Goal: Transaction & Acquisition: Book appointment/travel/reservation

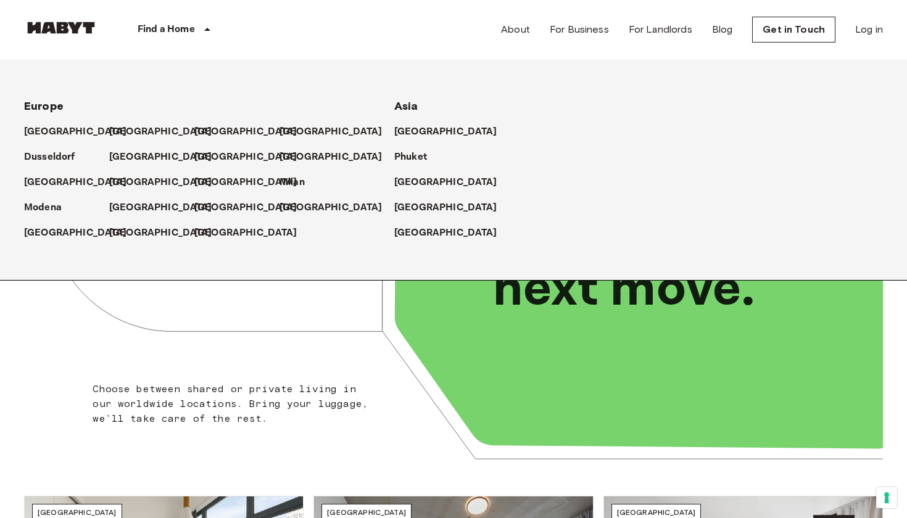
click at [202, 31] on icon at bounding box center [207, 29] width 15 height 15
click at [431, 205] on p "[GEOGRAPHIC_DATA]" at bounding box center [448, 208] width 103 height 15
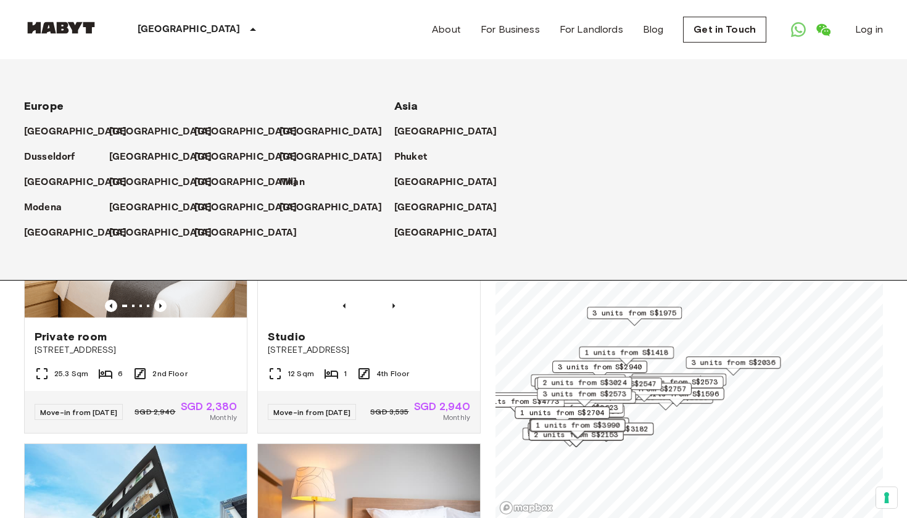
drag, startPoint x: 771, startPoint y: 354, endPoint x: 634, endPoint y: 417, distance: 150.5
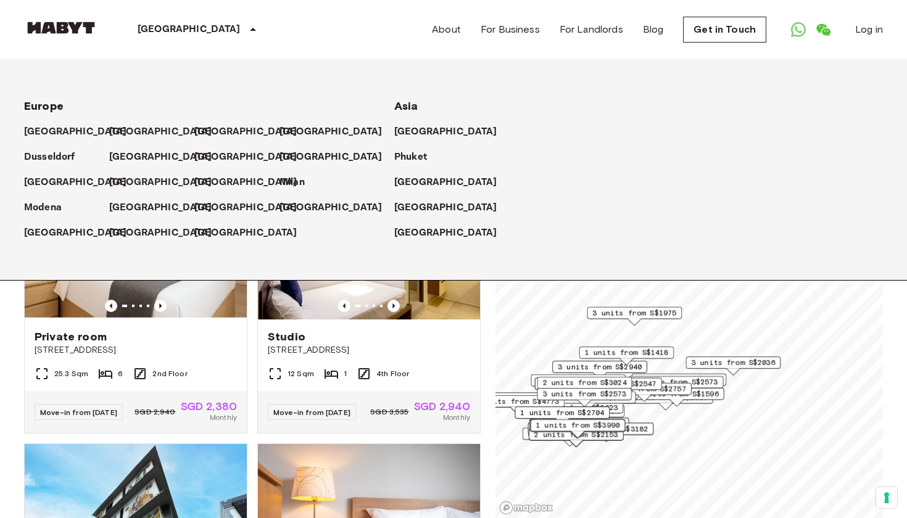
click at [635, 411] on div "4 units from S$2310" at bounding box center [665, 401] width 95 height 19
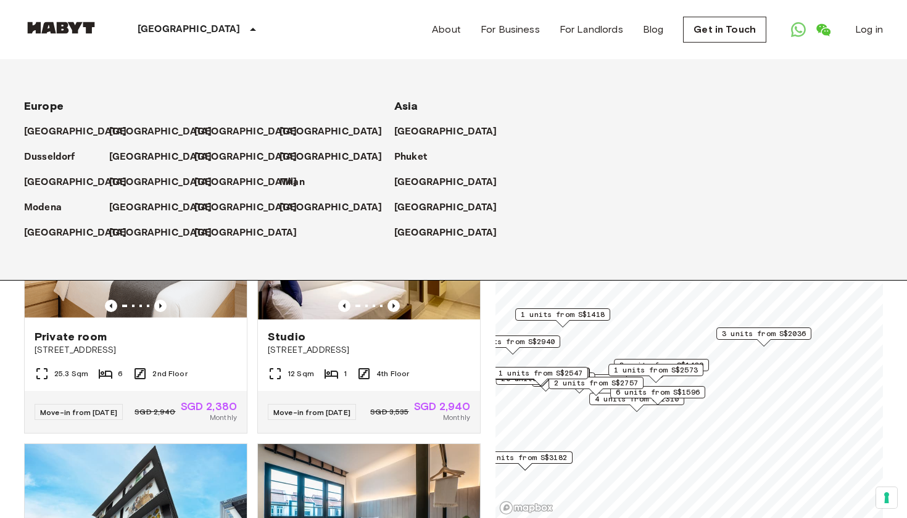
click at [665, 392] on span "6 units from S$1596" at bounding box center [658, 392] width 84 height 11
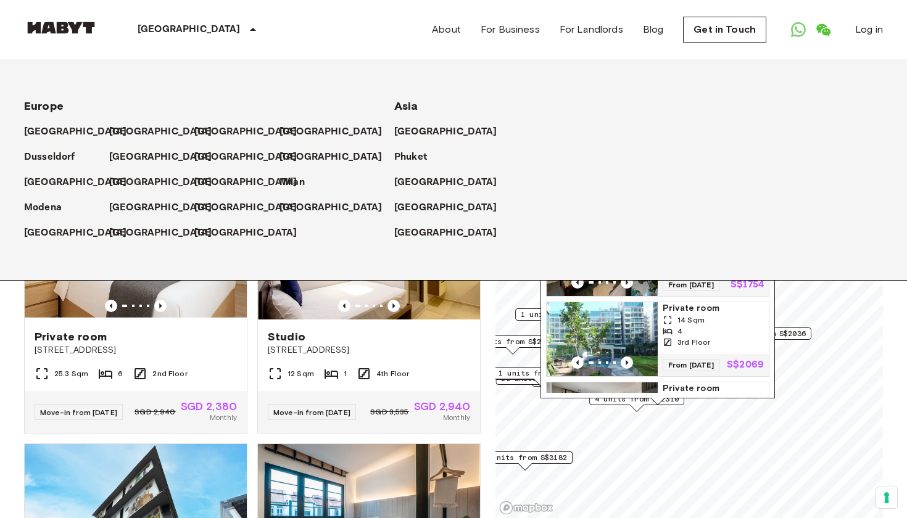
click at [532, 93] on div "Asia" at bounding box center [564, 101] width 341 height 25
click at [246, 26] on icon at bounding box center [253, 29] width 15 height 15
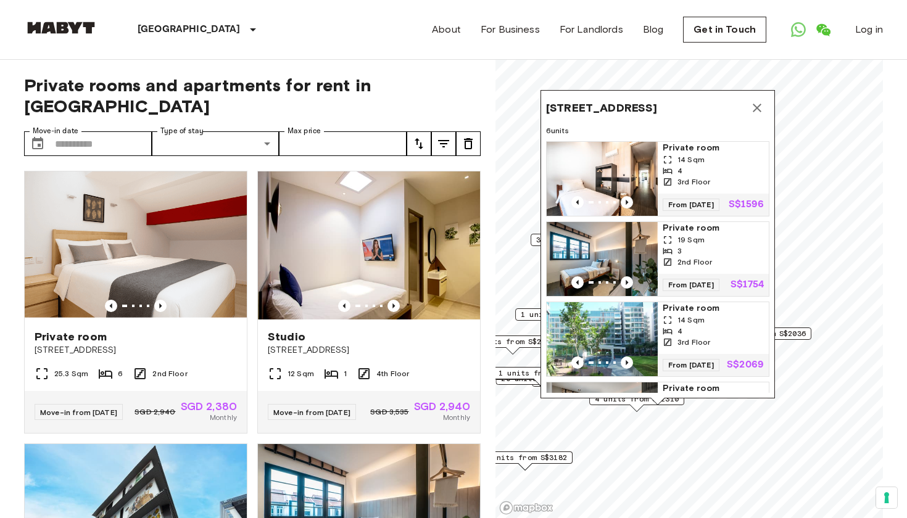
click at [758, 112] on icon "Map marker" at bounding box center [757, 108] width 15 height 15
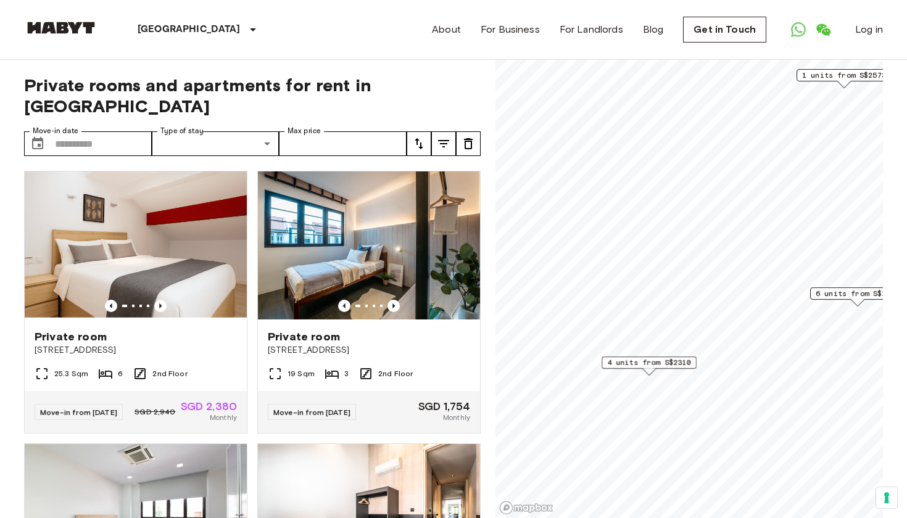
click at [653, 364] on span "4 units from S$2310" at bounding box center [649, 362] width 84 height 11
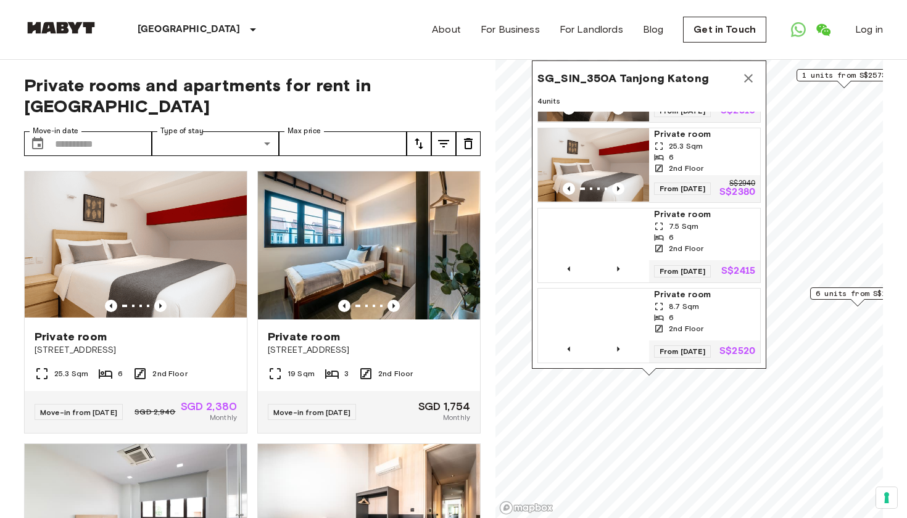
scroll to position [84, 0]
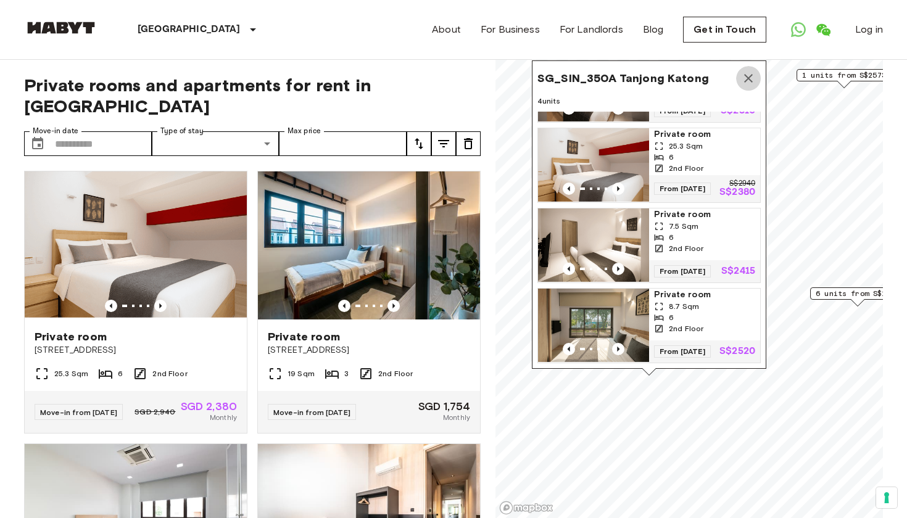
click at [750, 75] on icon "Map marker" at bounding box center [748, 78] width 15 height 15
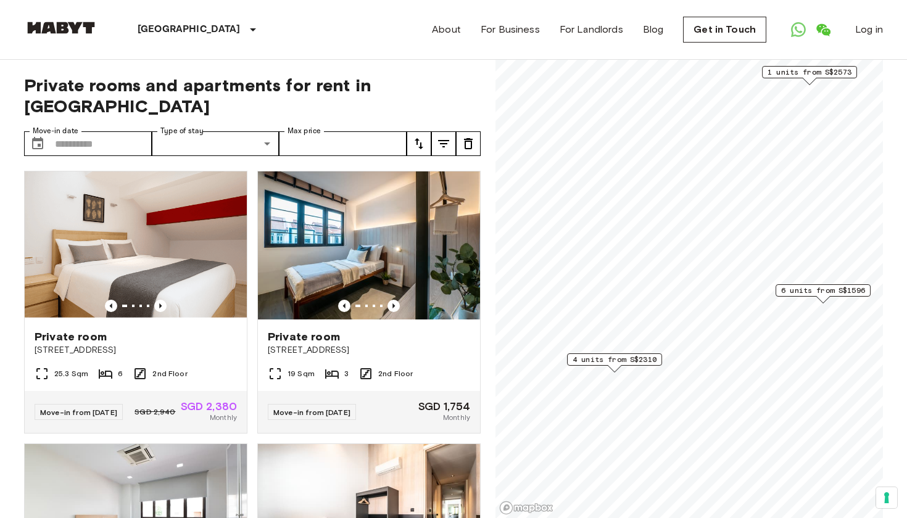
click at [819, 291] on span "6 units from S$1596" at bounding box center [823, 290] width 84 height 11
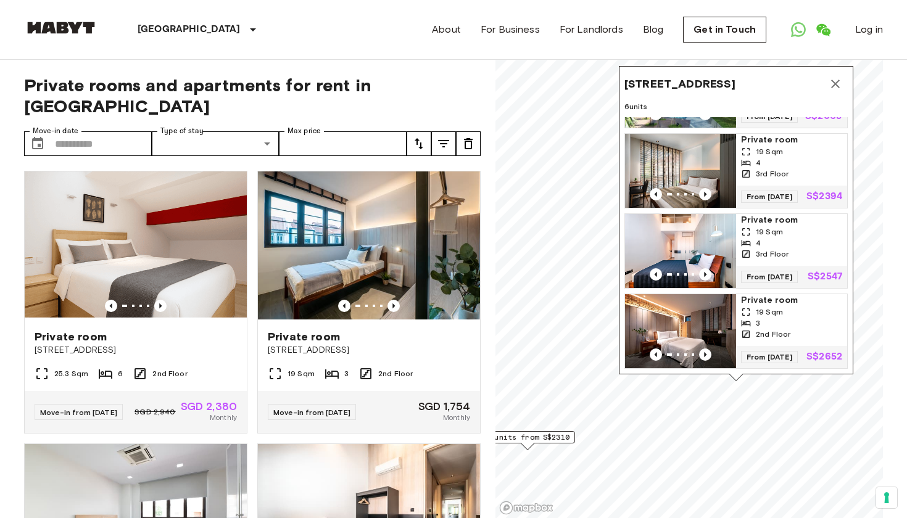
scroll to position [259, 0]
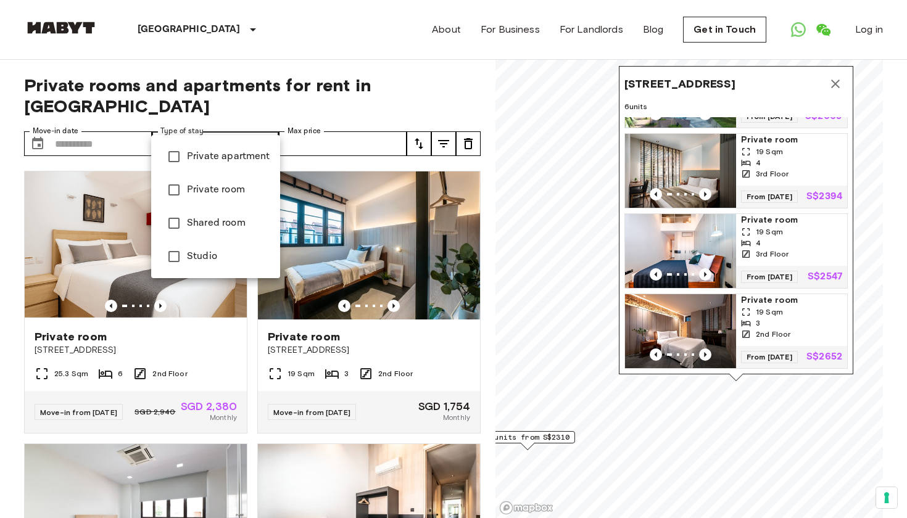
click at [196, 256] on span "Studio" at bounding box center [228, 256] width 83 height 15
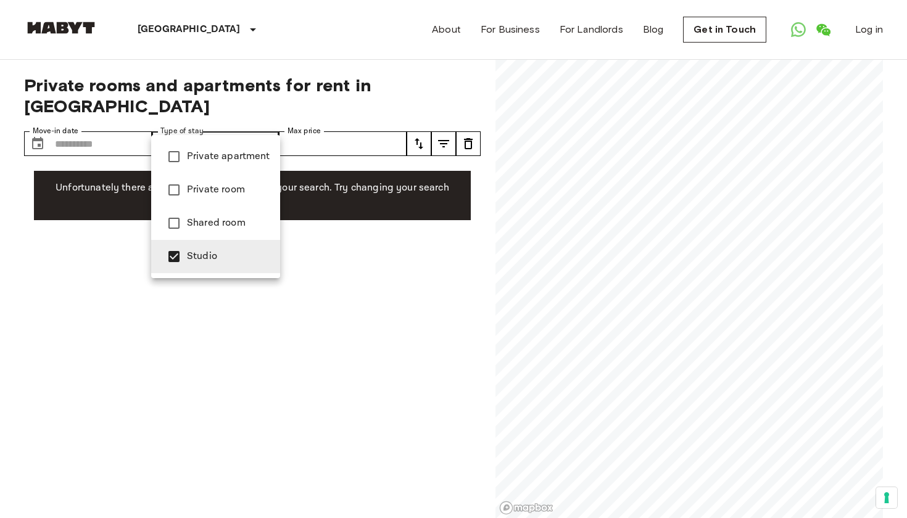
type input "******"
click at [596, 228] on div at bounding box center [453, 259] width 907 height 518
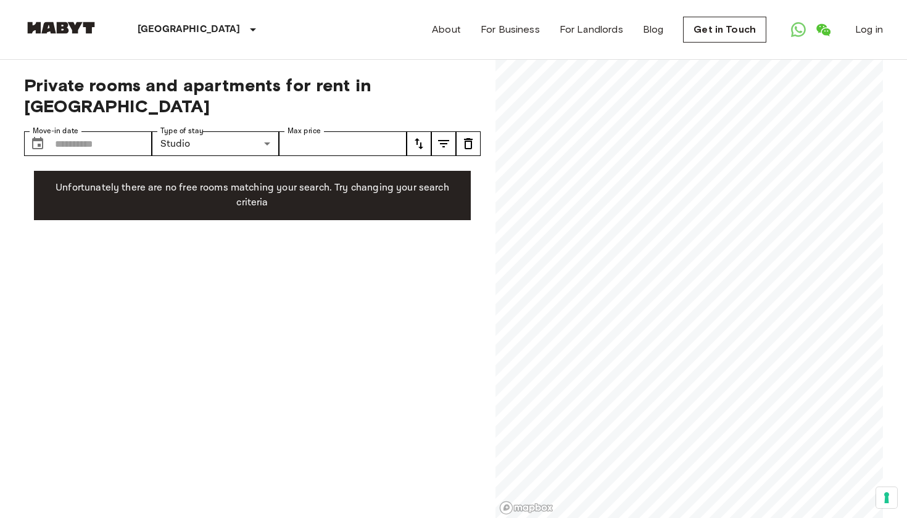
click at [324, 137] on div "Private rooms and apartments for rent in [GEOGRAPHIC_DATA] Move-in date ​ Move-…" at bounding box center [252, 289] width 457 height 459
click at [118, 131] on input "Move-in date" at bounding box center [103, 143] width 97 height 25
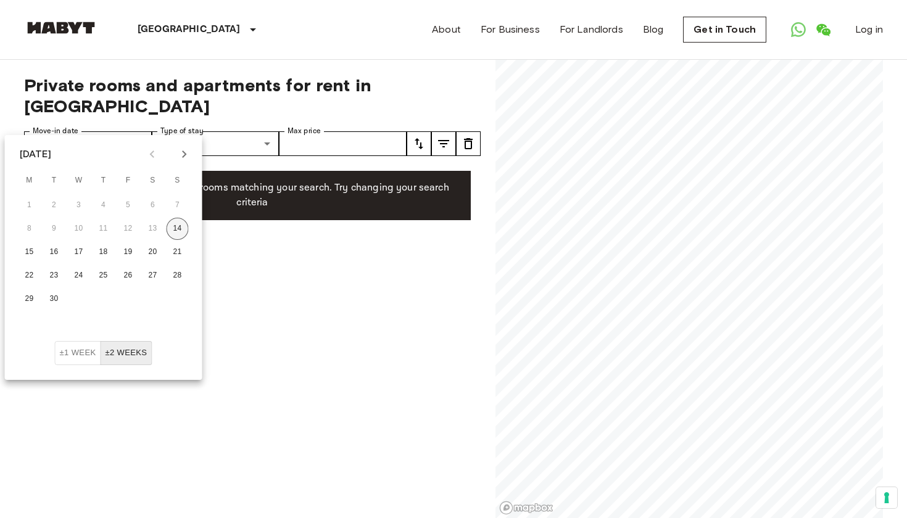
click at [174, 227] on button "14" at bounding box center [178, 229] width 22 height 22
type input "**********"
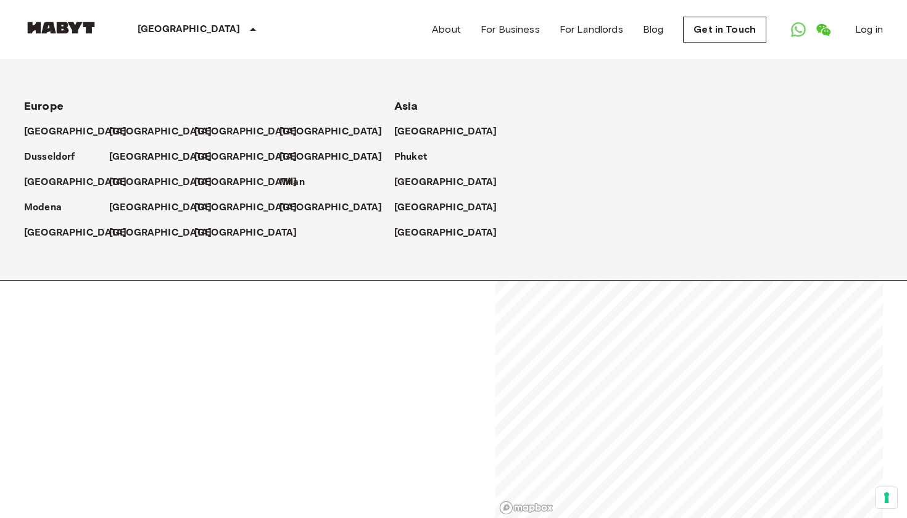
click at [151, 28] on p "[GEOGRAPHIC_DATA]" at bounding box center [189, 29] width 103 height 15
click at [413, 202] on p "[GEOGRAPHIC_DATA]" at bounding box center [448, 208] width 103 height 15
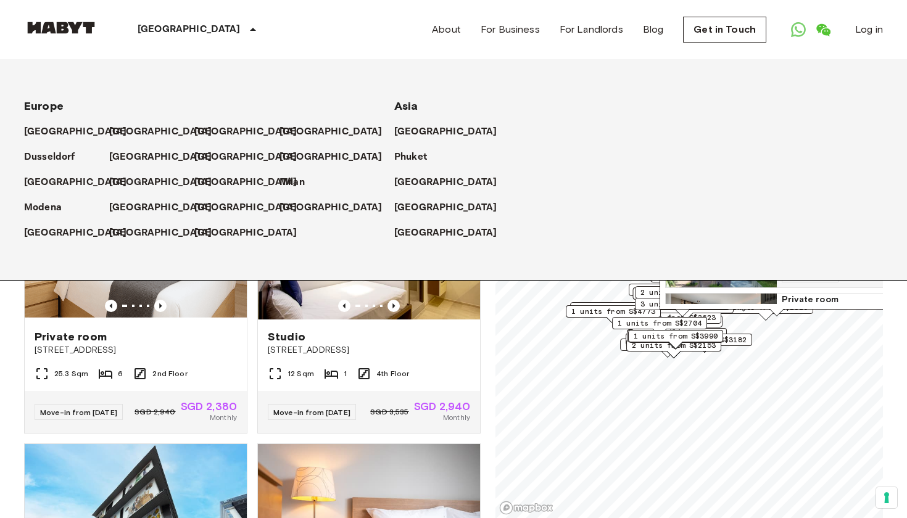
click at [181, 30] on p "[GEOGRAPHIC_DATA]" at bounding box center [189, 29] width 103 height 15
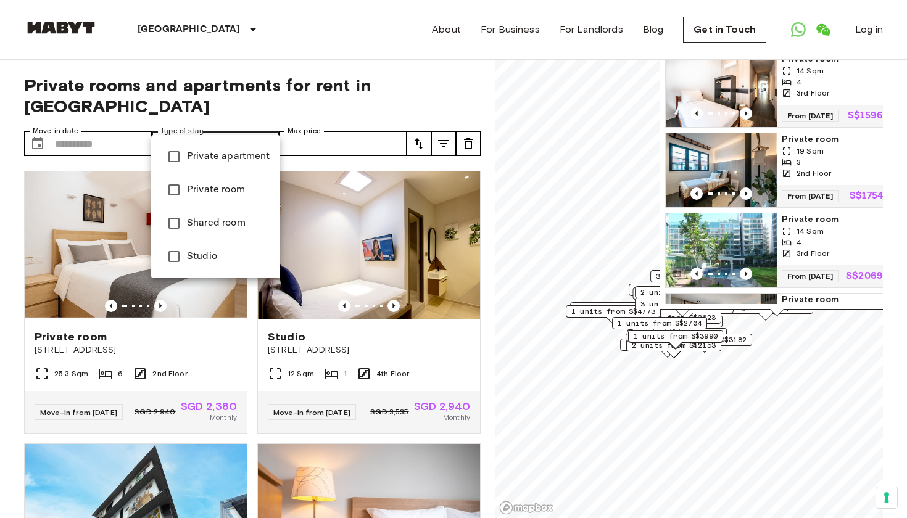
type input "******"
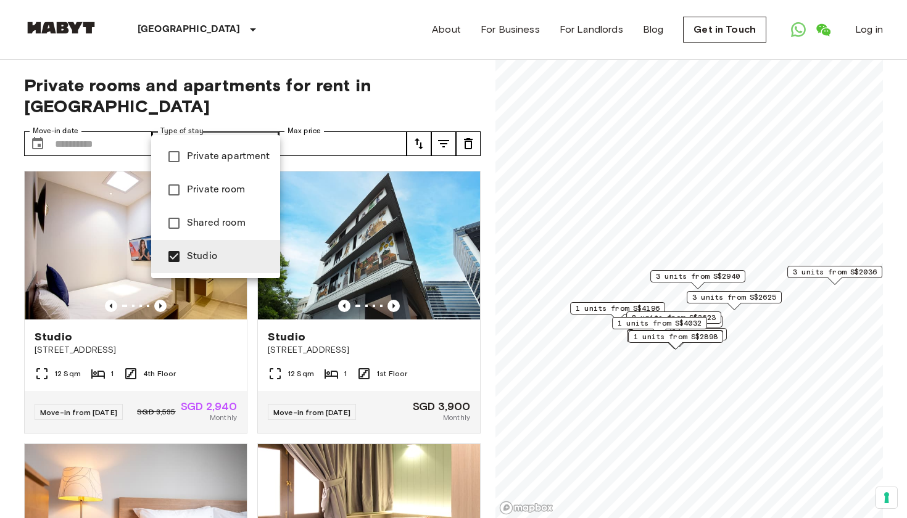
click at [605, 371] on div at bounding box center [453, 259] width 907 height 518
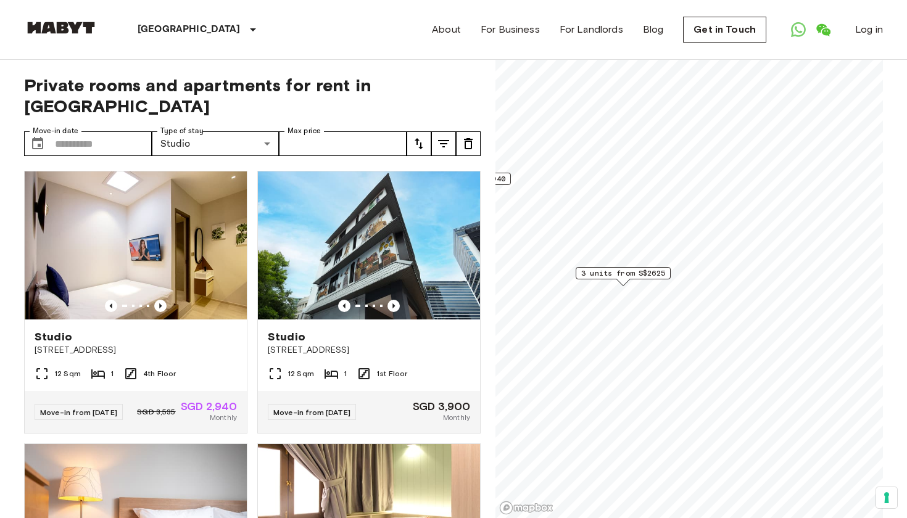
click at [654, 274] on span "3 units from S$2625" at bounding box center [623, 273] width 84 height 11
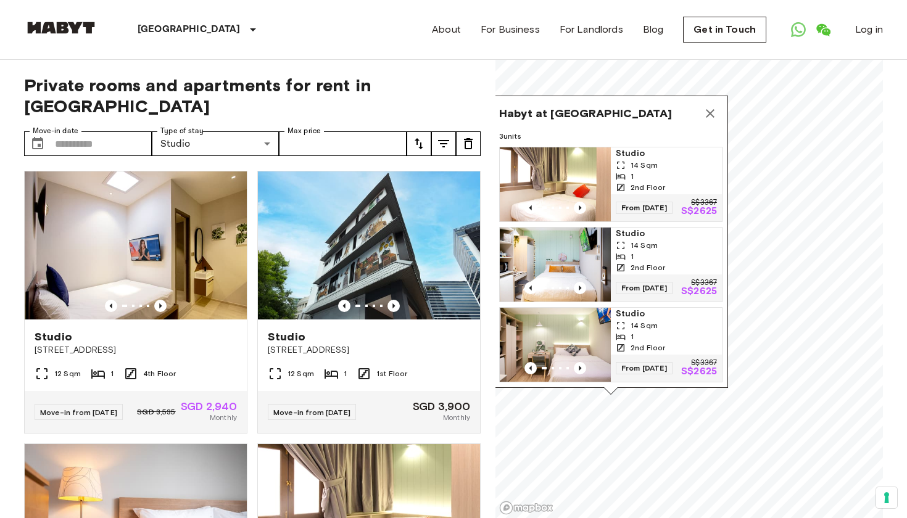
drag, startPoint x: 652, startPoint y: 199, endPoint x: 637, endPoint y: 310, distance: 112.1
click at [637, 310] on span "Studio" at bounding box center [666, 314] width 101 height 12
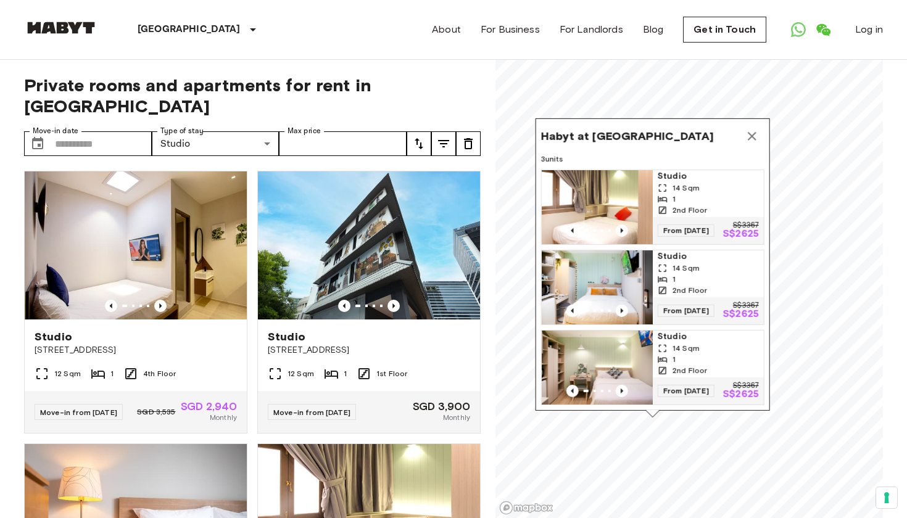
drag, startPoint x: 637, startPoint y: 310, endPoint x: 653, endPoint y: 302, distance: 17.4
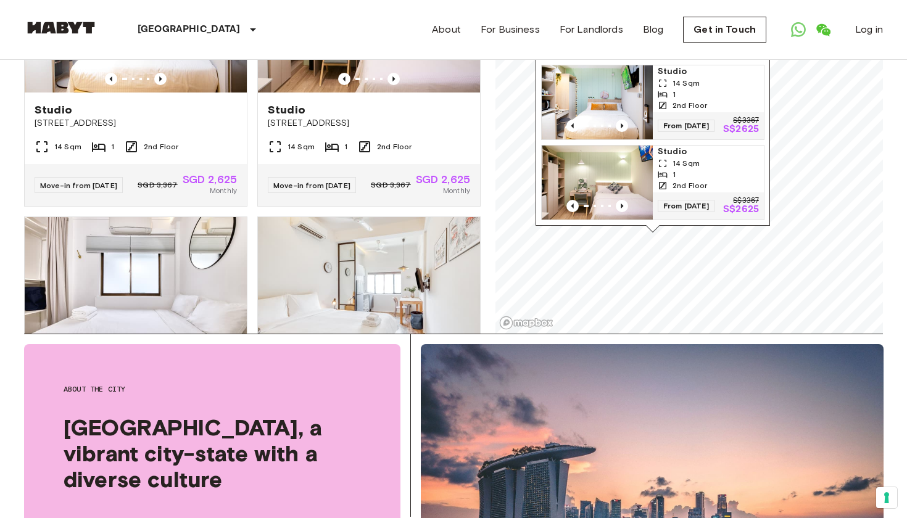
scroll to position [38, 0]
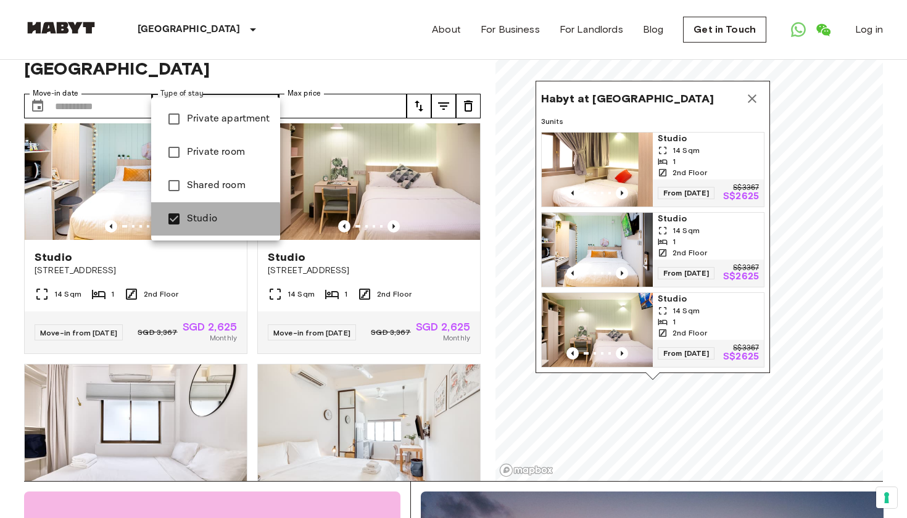
click at [195, 219] on span "Studio" at bounding box center [228, 219] width 83 height 15
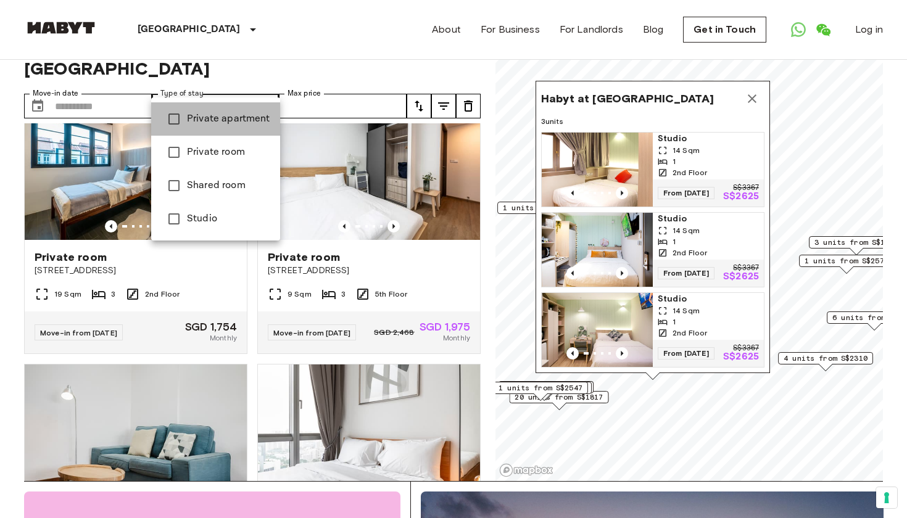
click at [247, 118] on span "Private apartment" at bounding box center [228, 119] width 83 height 15
type input "**********"
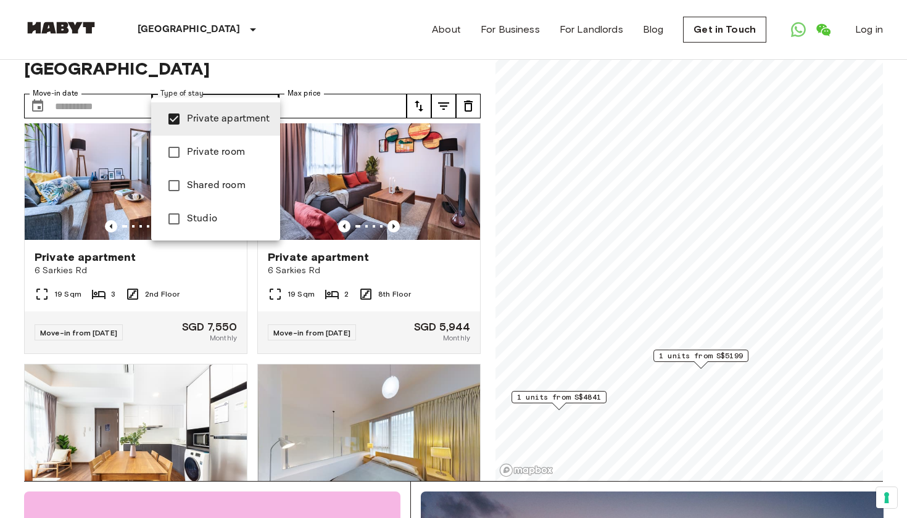
click at [620, 317] on div at bounding box center [453, 259] width 907 height 518
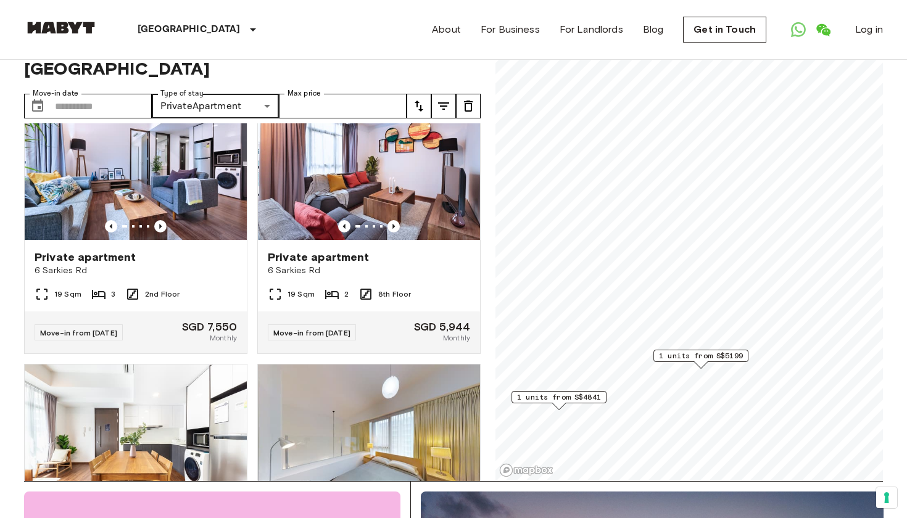
click at [734, 357] on span "1 units from S$5199" at bounding box center [701, 355] width 84 height 11
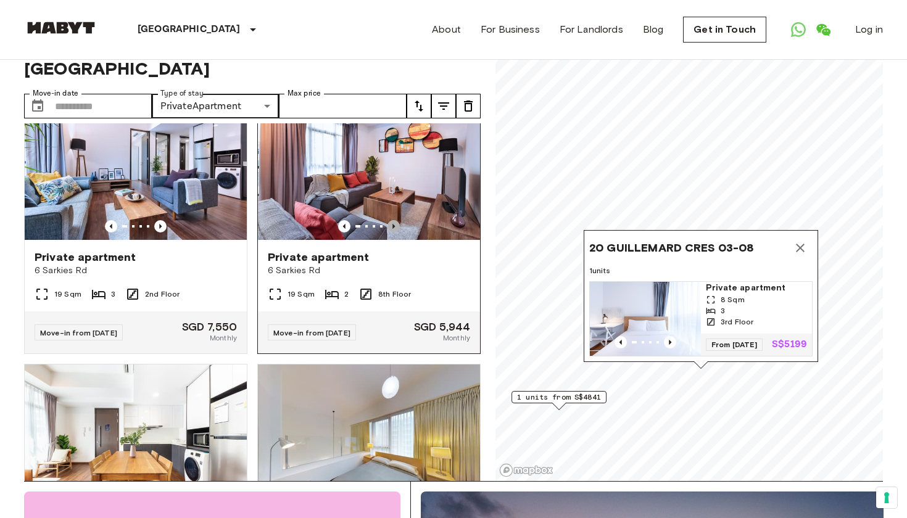
click at [397, 220] on icon "Previous image" at bounding box center [394, 226] width 12 height 12
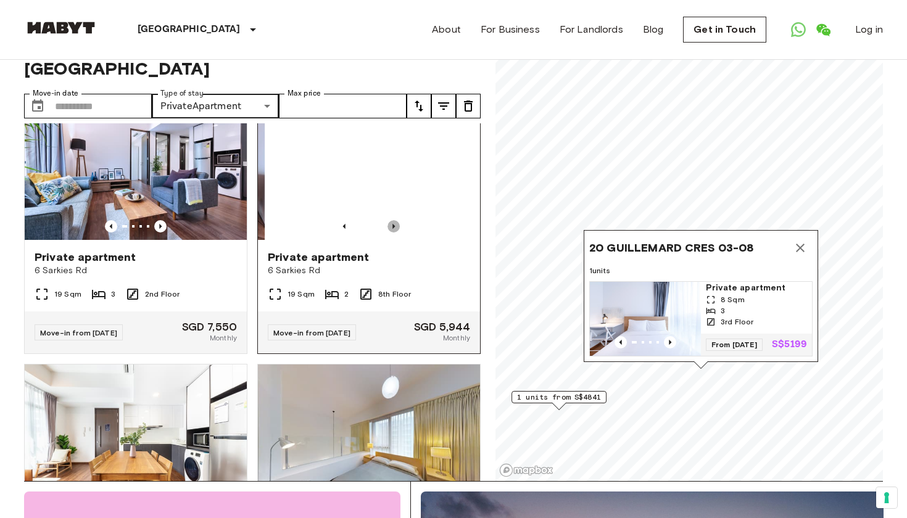
click at [397, 220] on icon "Previous image" at bounding box center [394, 226] width 12 height 12
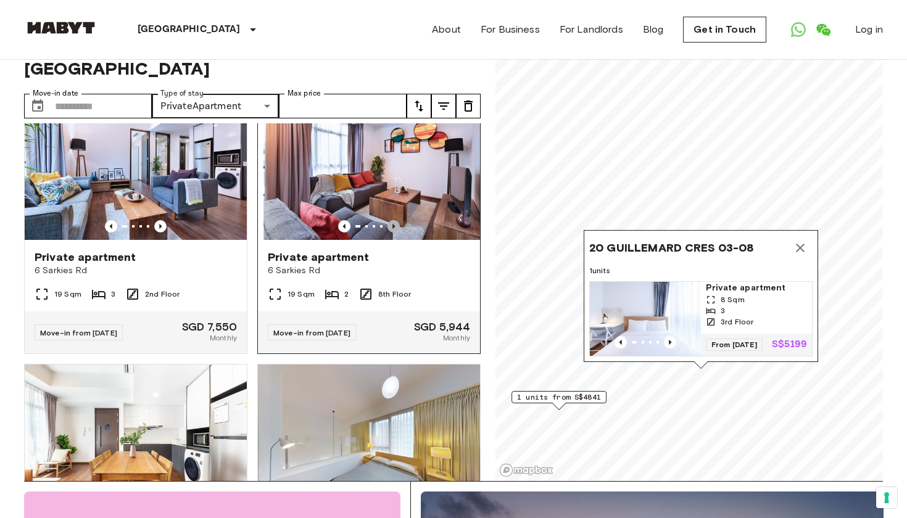
click at [397, 220] on icon "Previous image" at bounding box center [394, 226] width 12 height 12
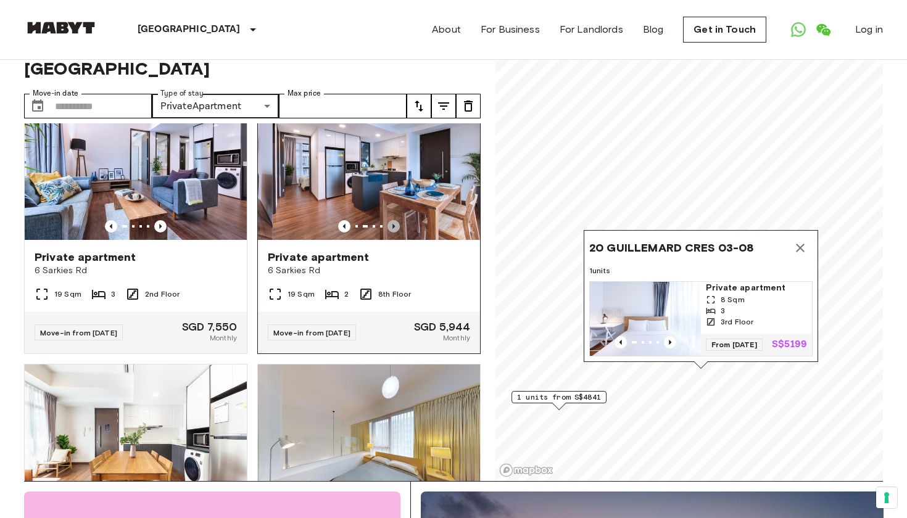
click at [397, 220] on icon "Previous image" at bounding box center [394, 226] width 12 height 12
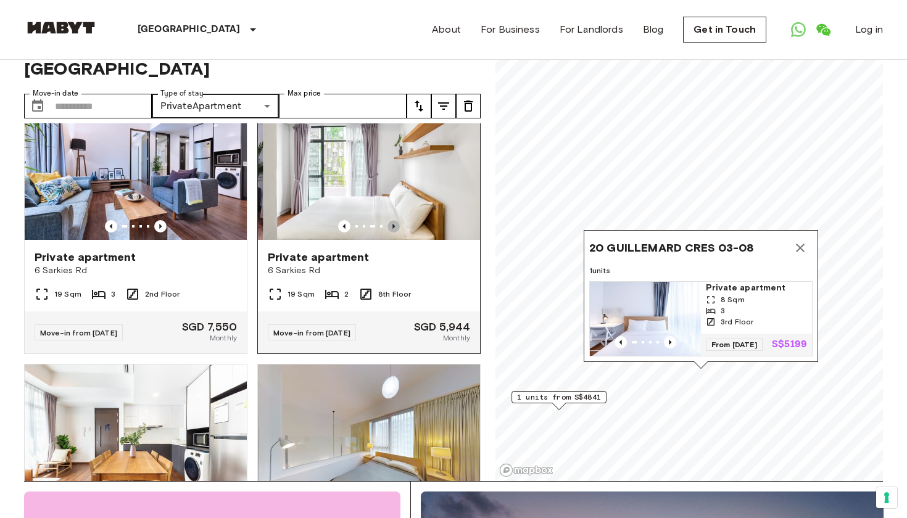
click at [397, 220] on icon "Previous image" at bounding box center [394, 226] width 12 height 12
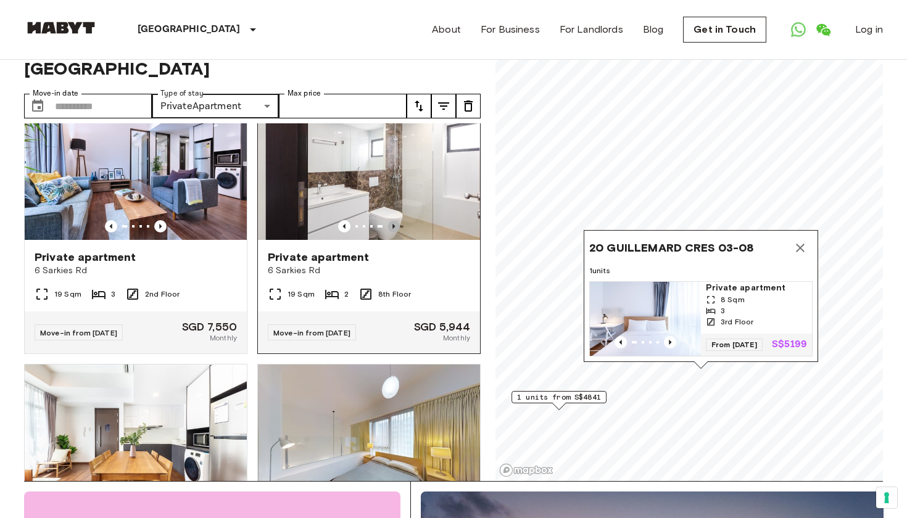
click at [397, 220] on icon "Previous image" at bounding box center [394, 226] width 12 height 12
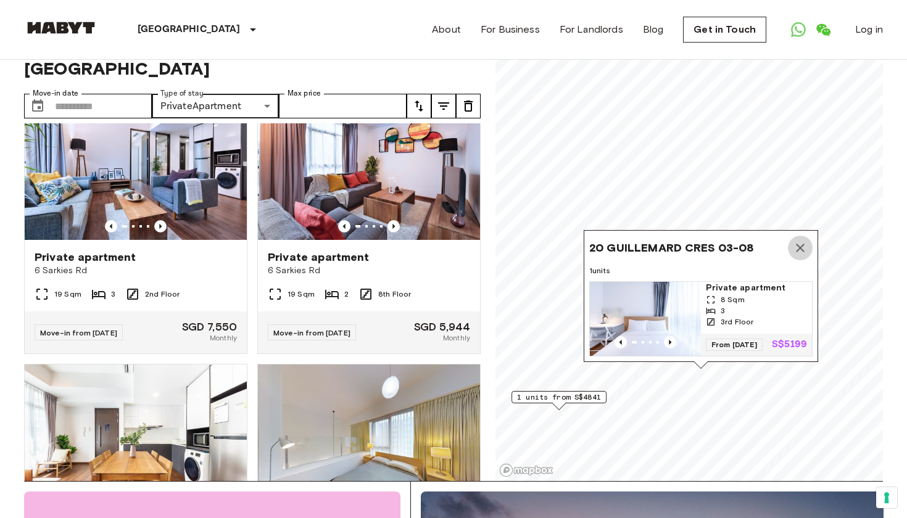
click at [797, 241] on icon "Map marker" at bounding box center [800, 248] width 15 height 15
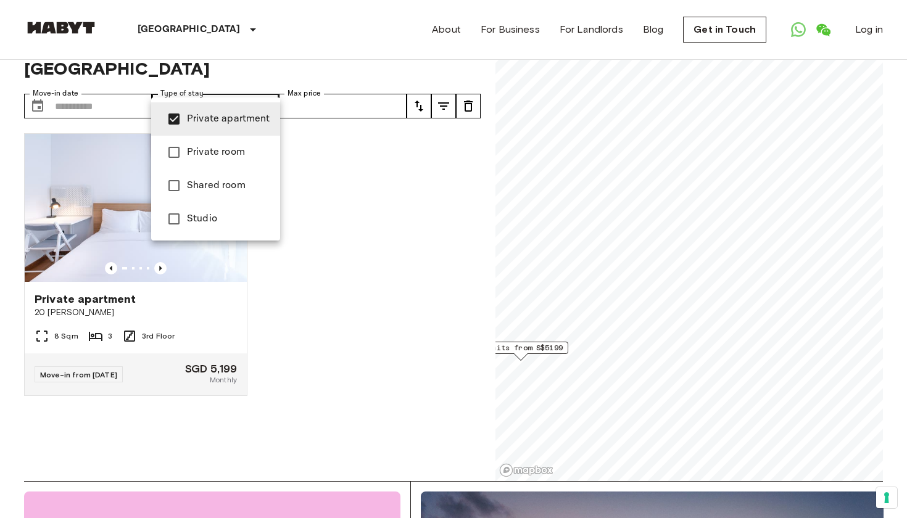
click at [228, 123] on span "Private apartment" at bounding box center [228, 119] width 83 height 15
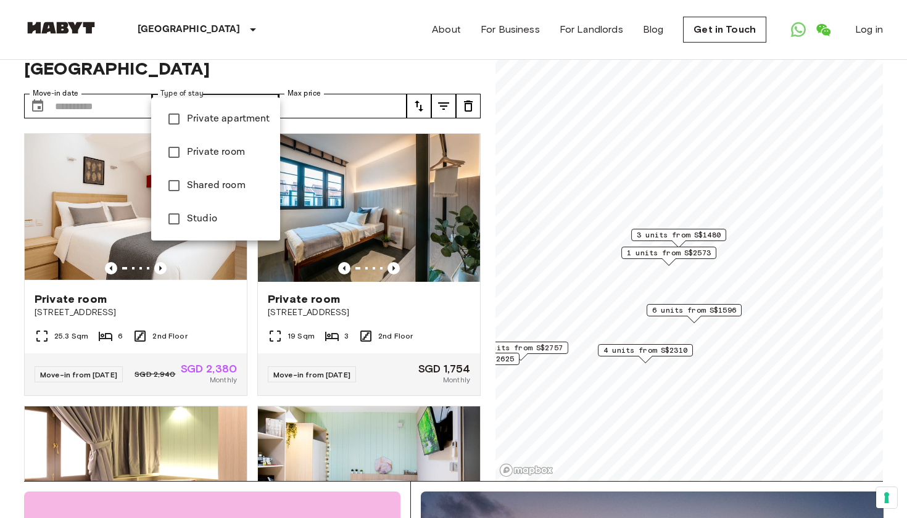
click at [217, 152] on span "Private room" at bounding box center [228, 152] width 83 height 15
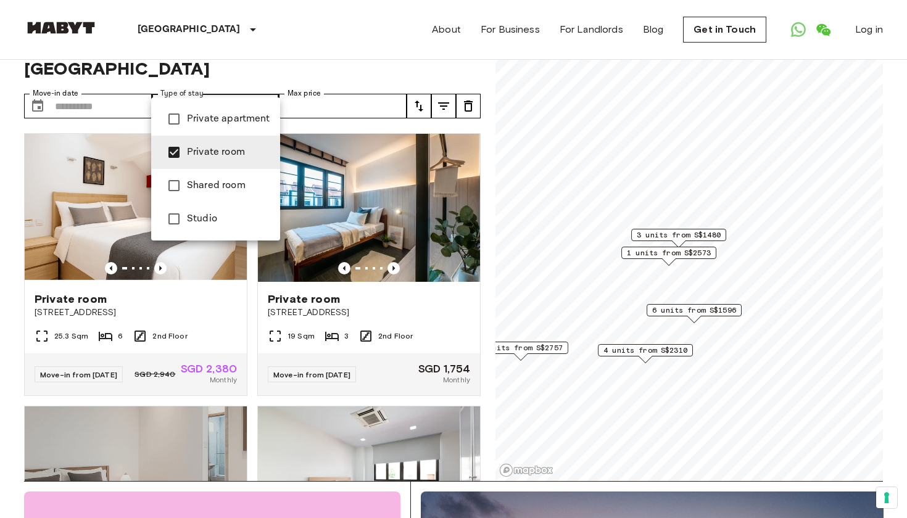
type input "**********"
click at [741, 352] on div at bounding box center [453, 259] width 907 height 518
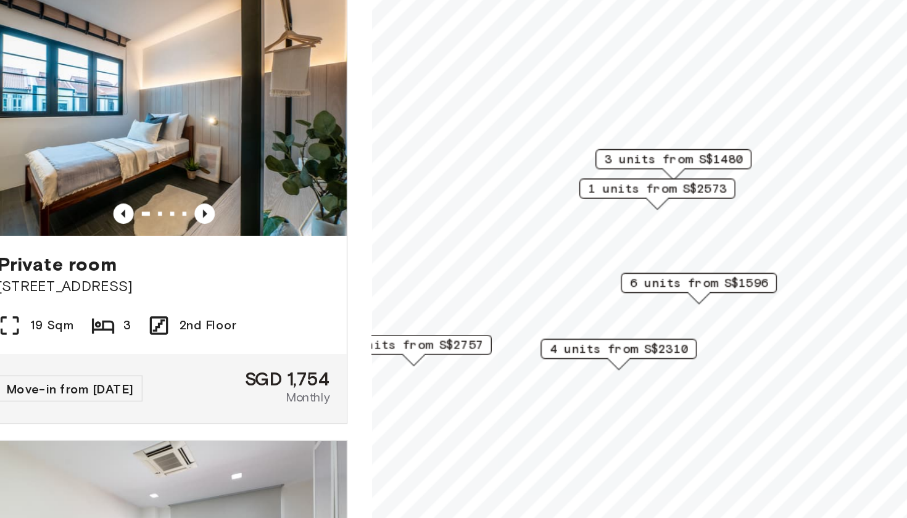
scroll to position [38, 0]
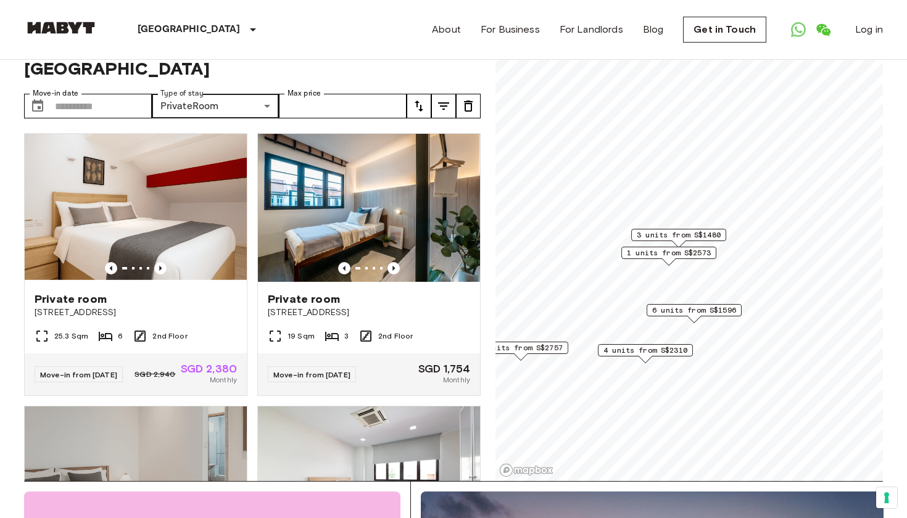
click at [664, 353] on span "4 units from S$2310" at bounding box center [645, 350] width 84 height 11
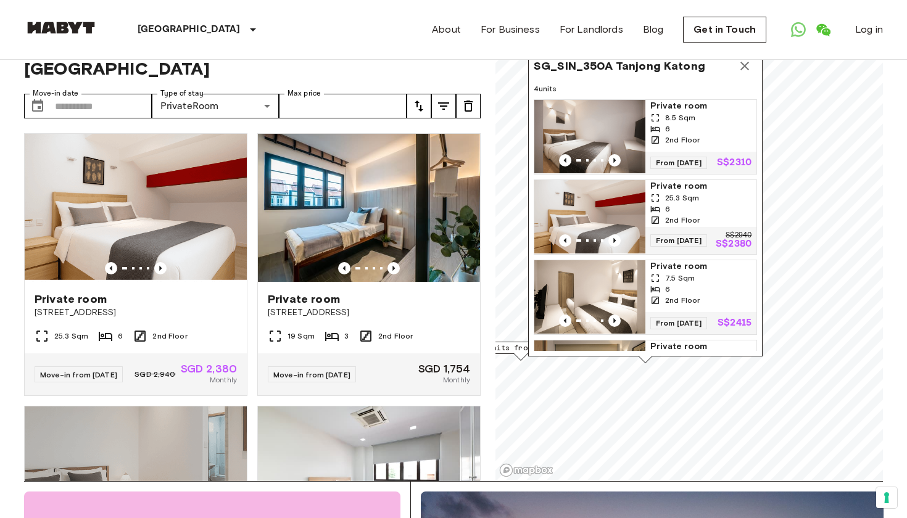
click at [747, 71] on icon "Map marker" at bounding box center [744, 66] width 15 height 15
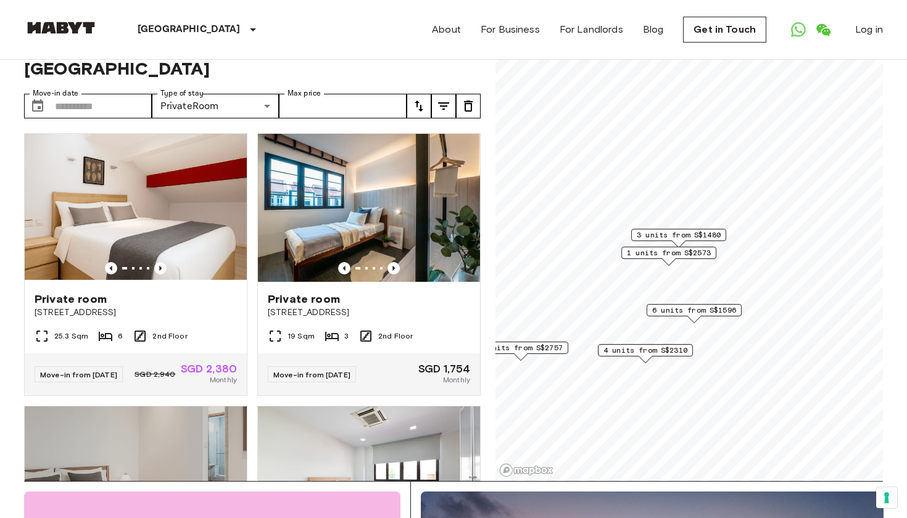
click at [670, 307] on span "6 units from S$1596" at bounding box center [694, 310] width 84 height 11
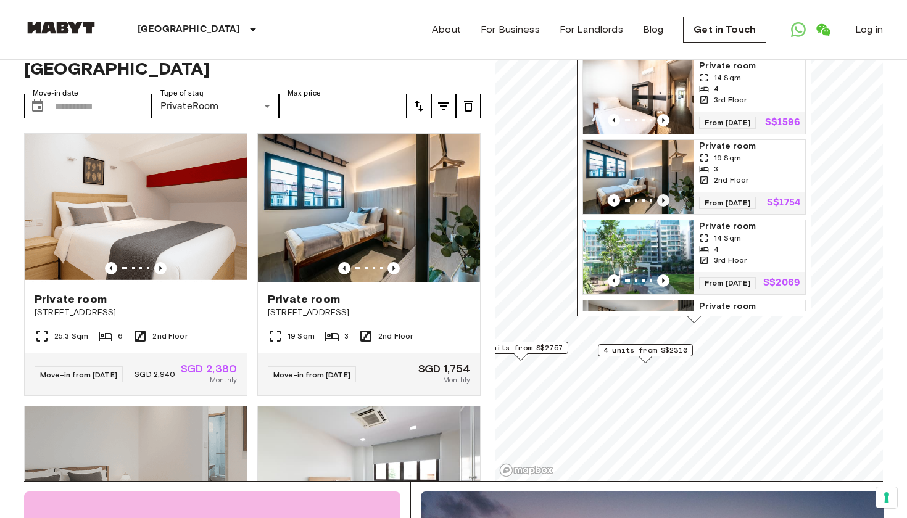
click at [660, 207] on icon "Previous image" at bounding box center [663, 200] width 12 height 12
